Goal: Information Seeking & Learning: Understand process/instructions

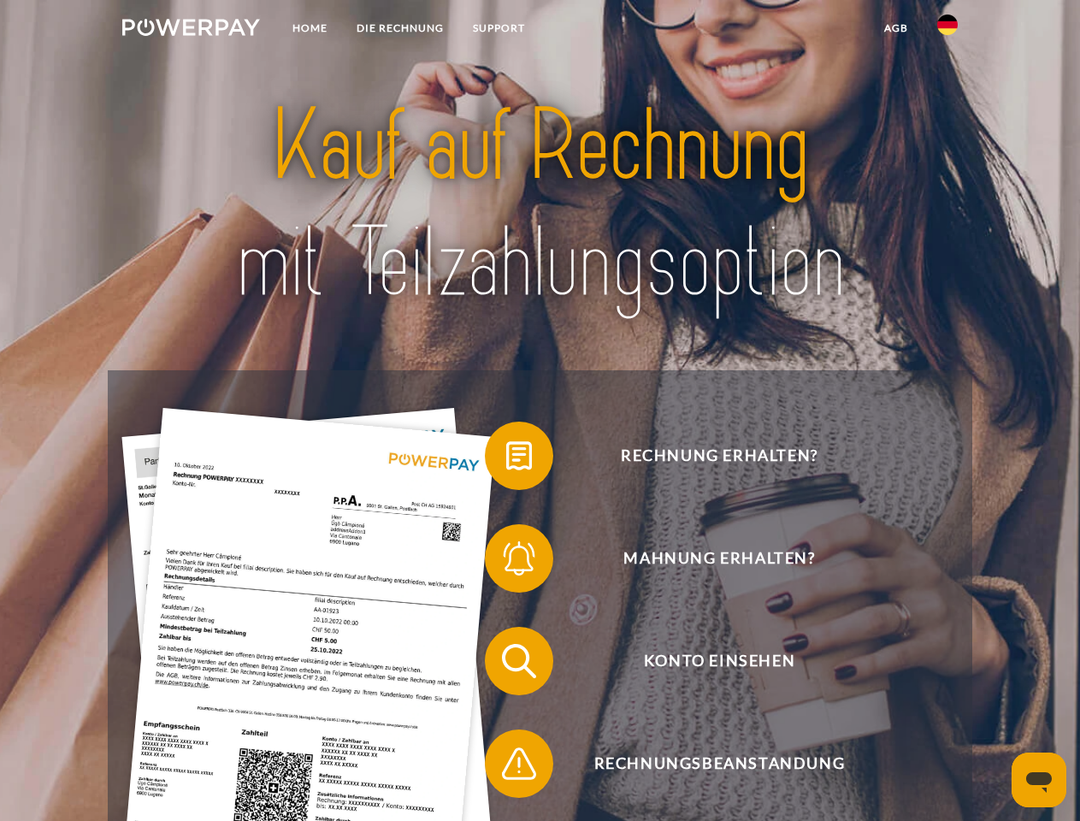
click at [191, 30] on img at bounding box center [191, 27] width 138 height 17
click at [948, 30] on img at bounding box center [947, 25] width 21 height 21
click at [895, 28] on link "agb" at bounding box center [896, 28] width 53 height 31
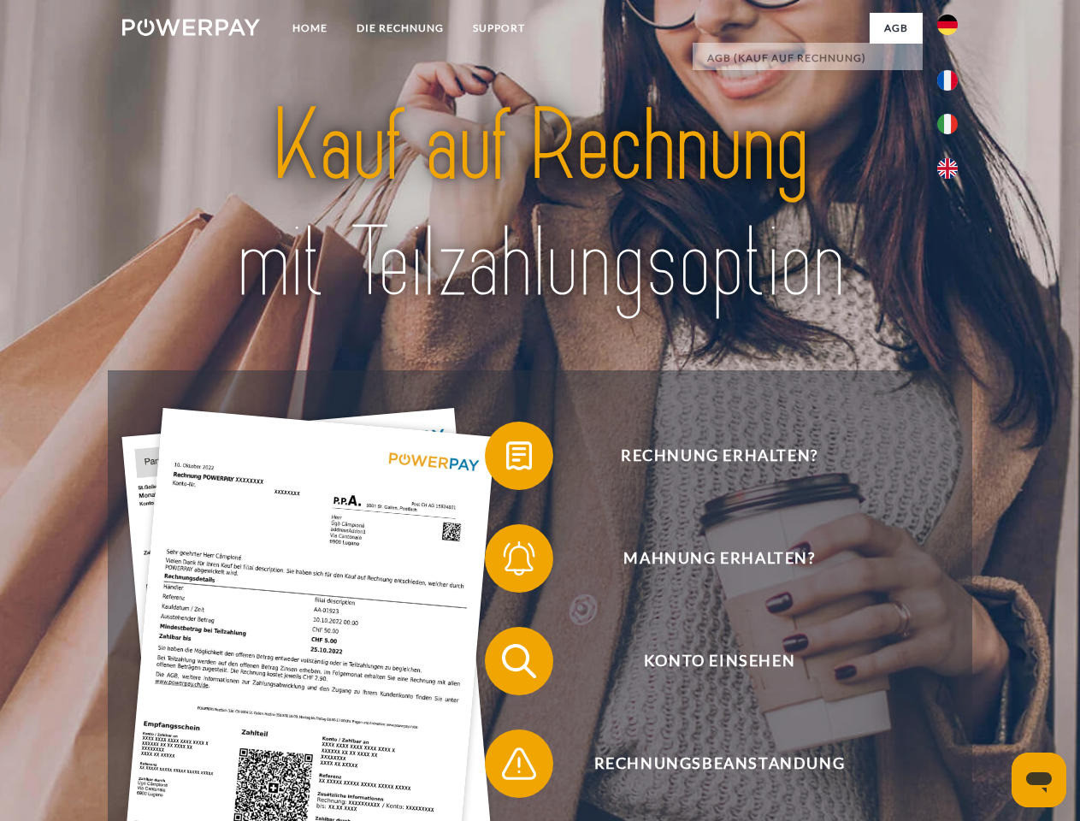
click at [506, 459] on span at bounding box center [494, 456] width 86 height 86
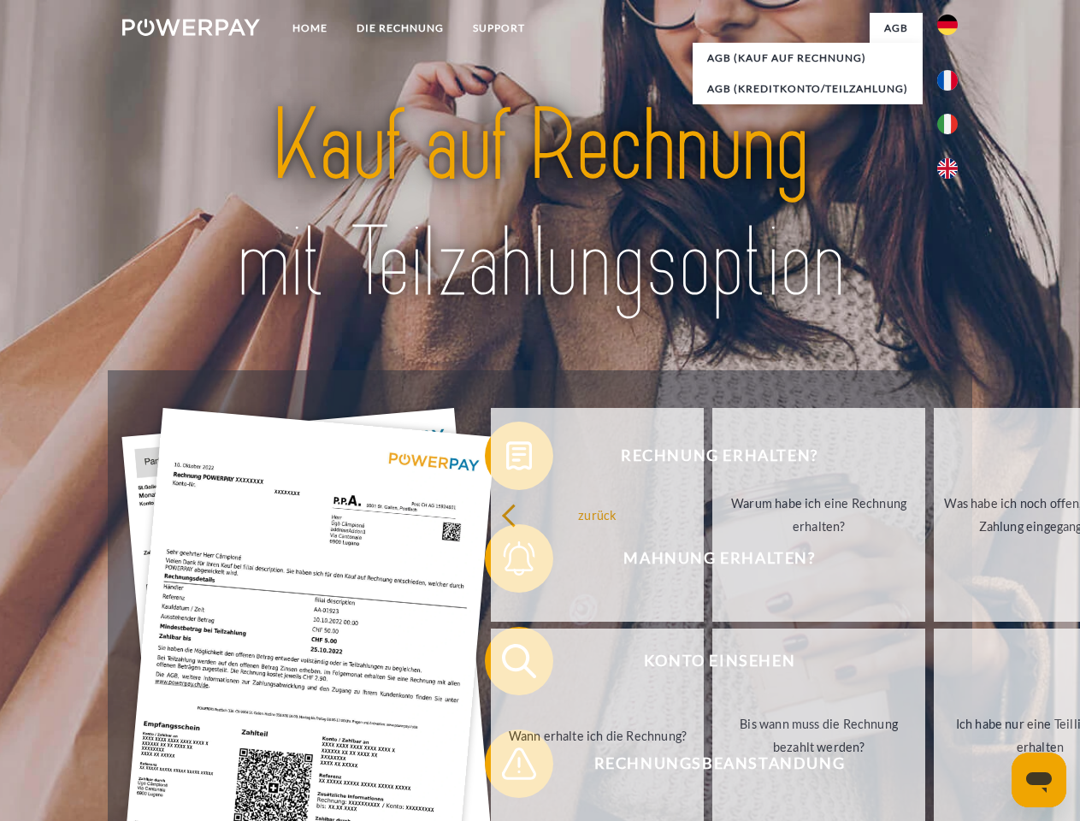
click at [506, 562] on div "Rechnung erhalten? Mahnung erhalten? Konto einsehen" at bounding box center [540, 712] width 864 height 684
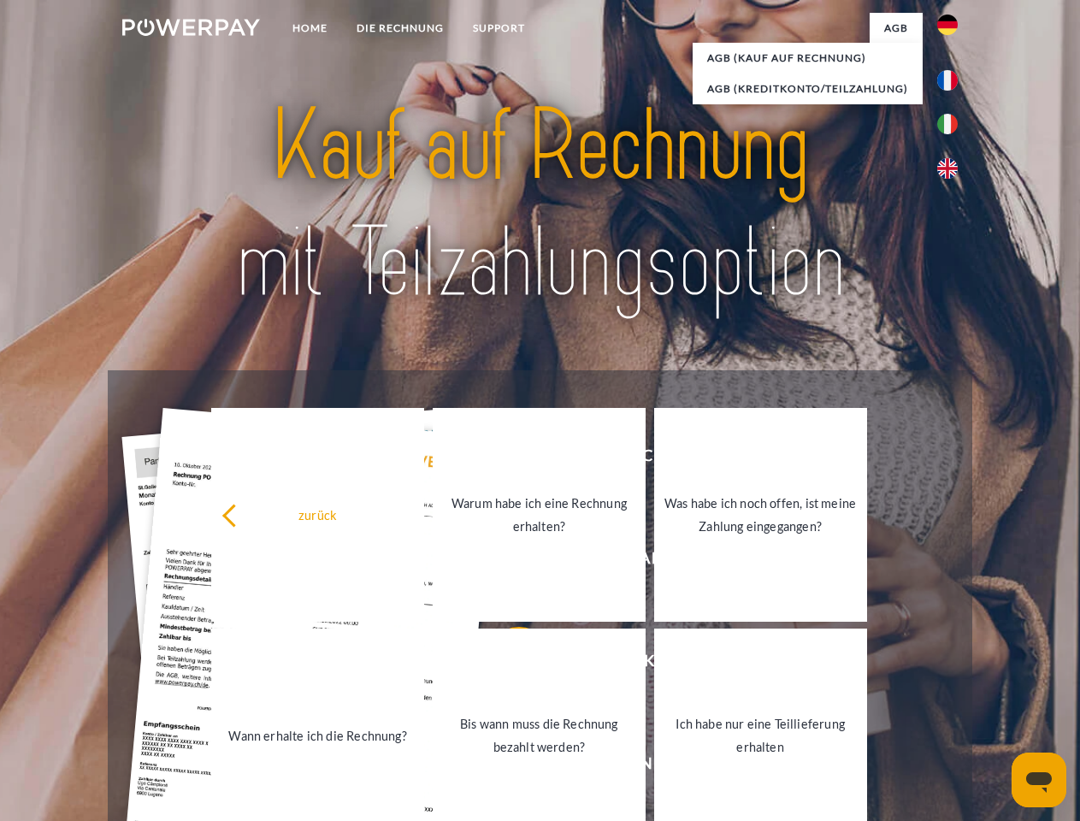
click at [506, 665] on link "Bis wann muss die Rechnung bezahlt werden?" at bounding box center [539, 736] width 213 height 214
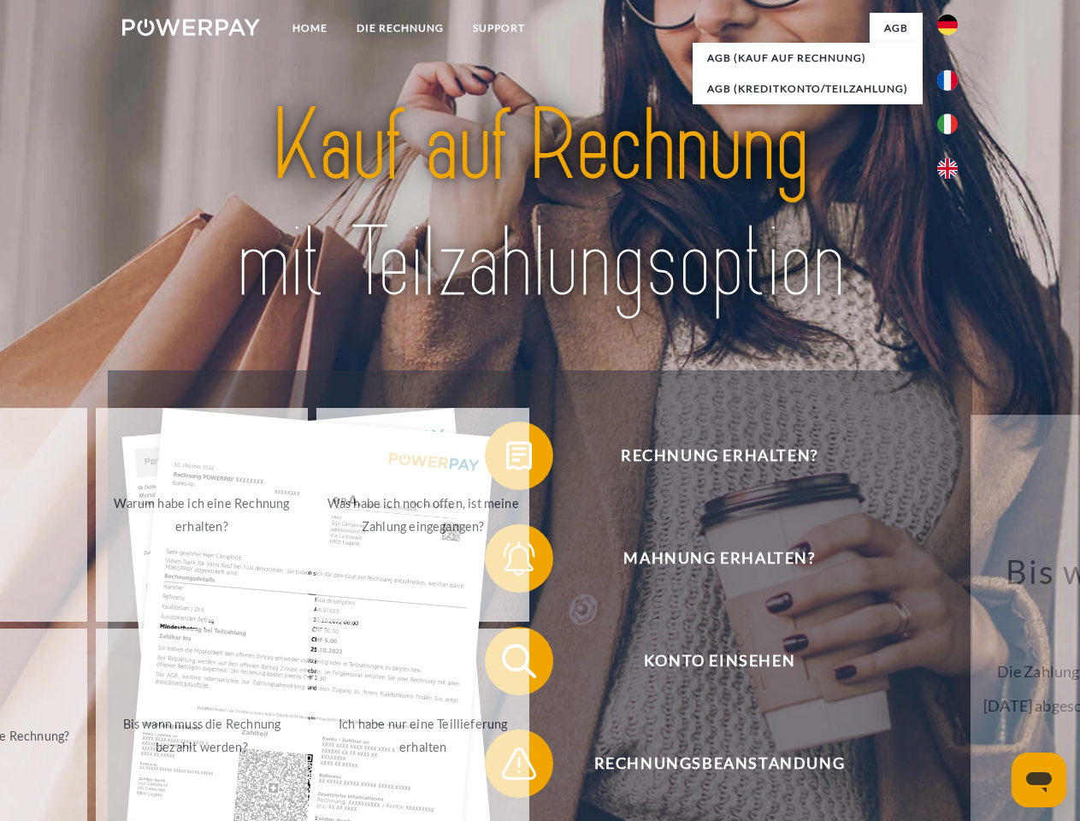
click at [506, 767] on span at bounding box center [494, 764] width 86 height 86
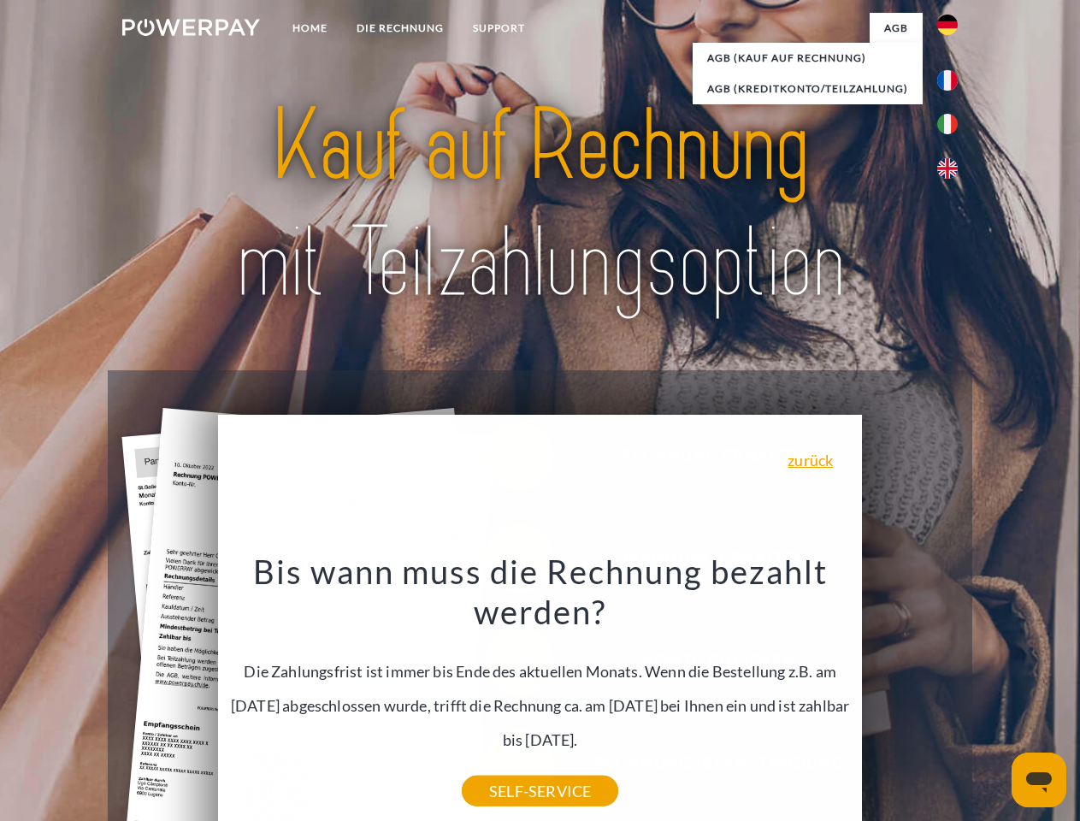
click at [1039, 780] on icon "Messaging-Fenster öffnen" at bounding box center [1039, 782] width 26 height 21
